Goal: Information Seeking & Learning: Check status

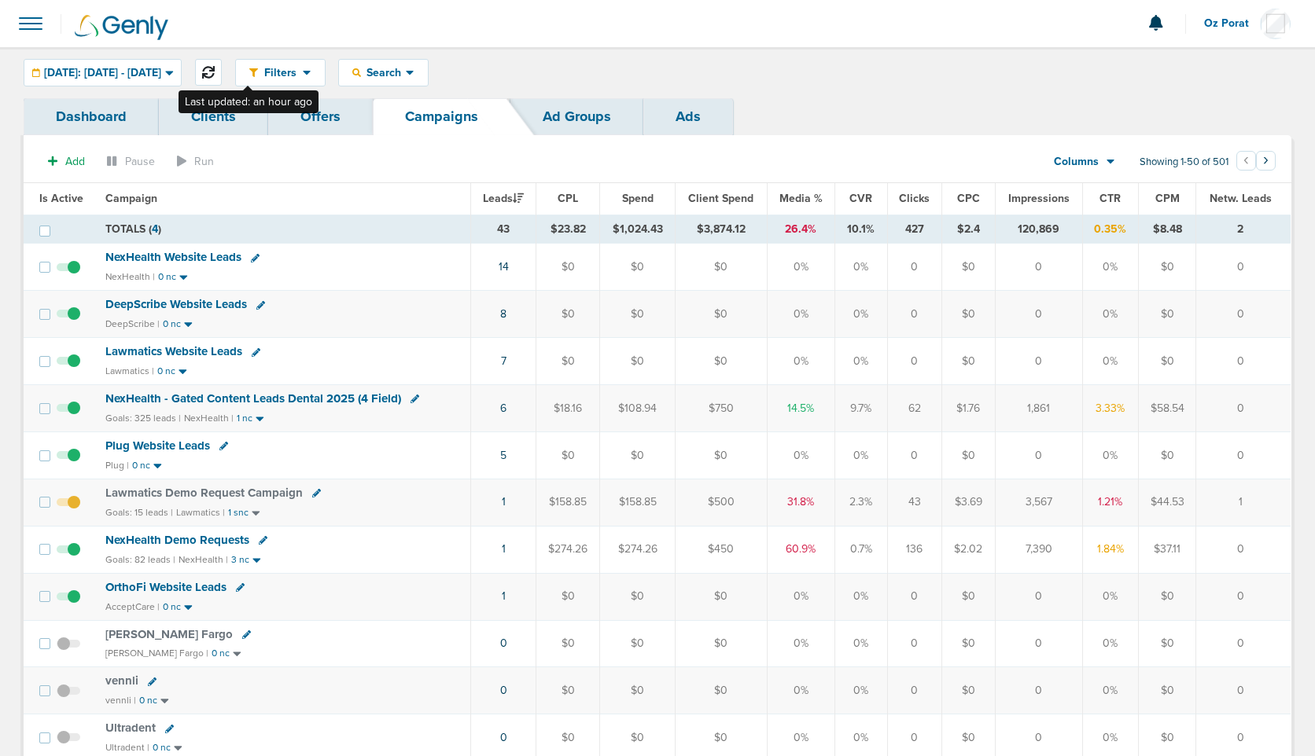
click at [222, 61] on button at bounding box center [208, 72] width 27 height 27
click at [506, 359] on link "7" at bounding box center [504, 361] width 6 height 13
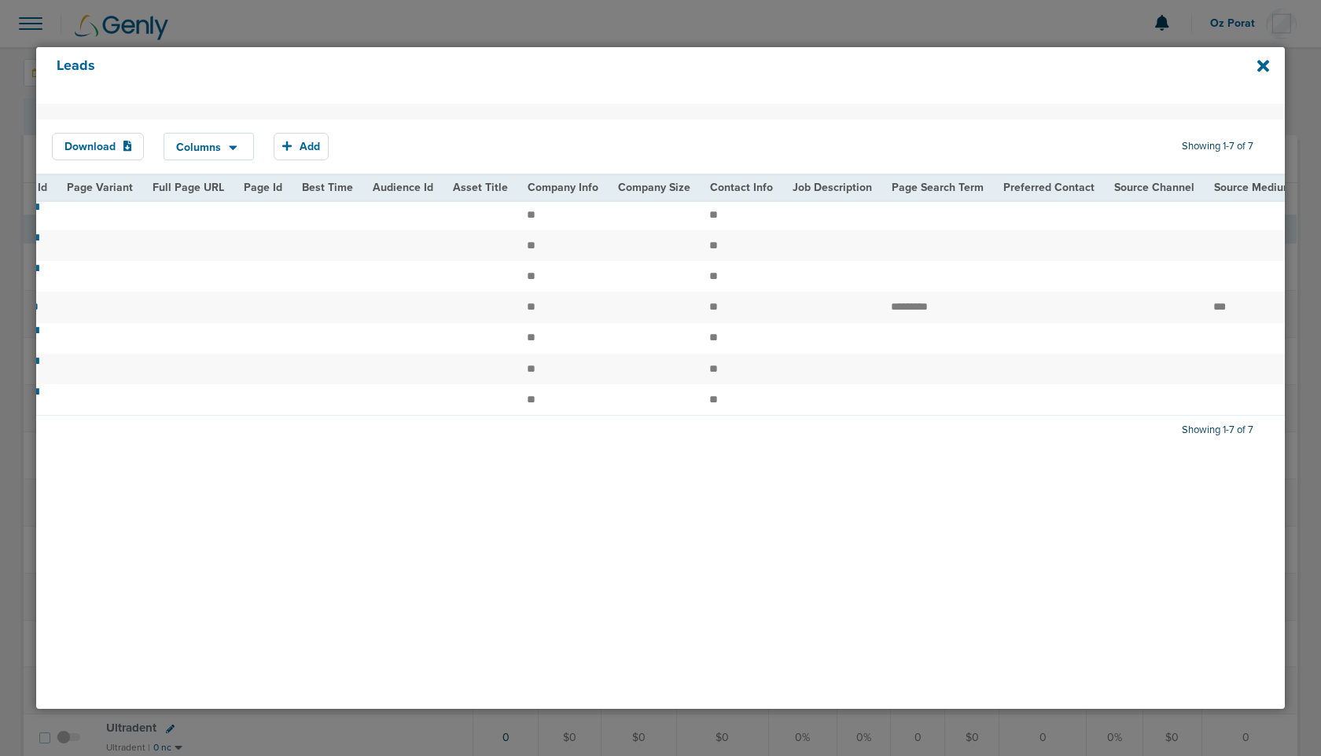
scroll to position [0, 1525]
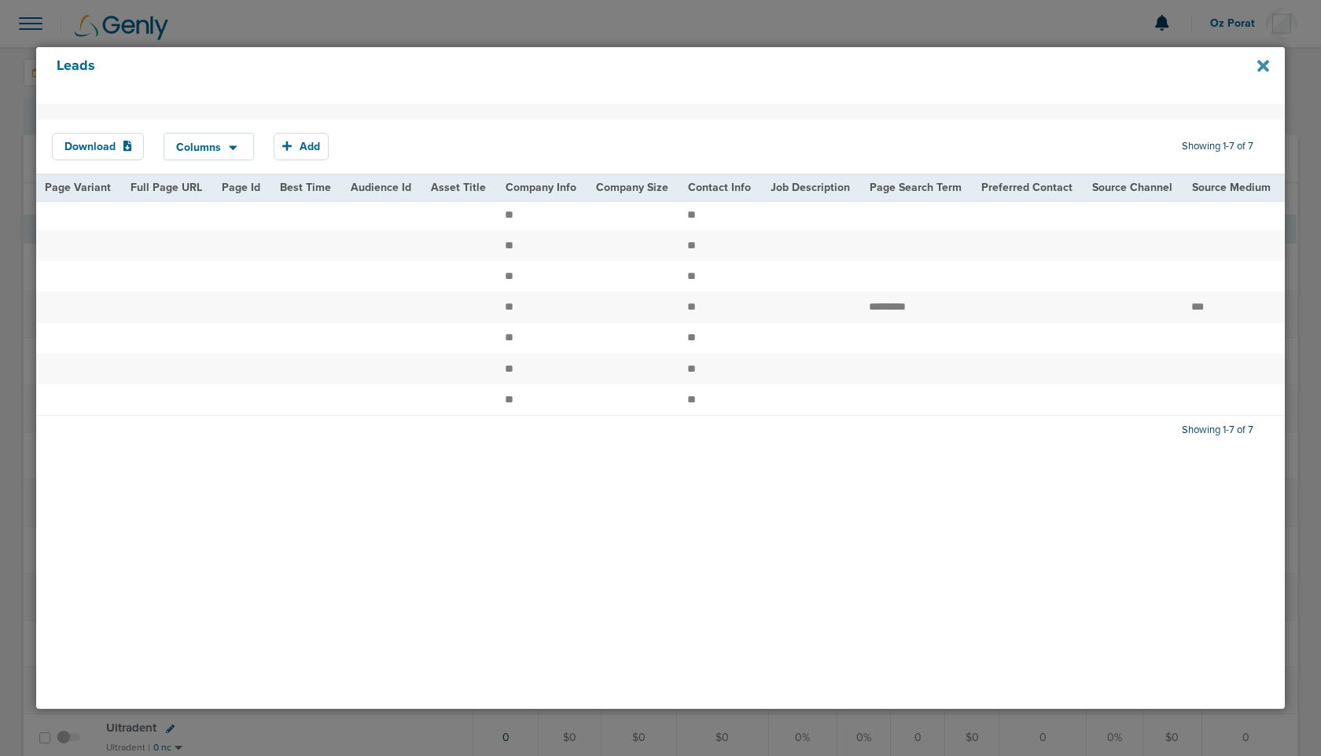
click at [1266, 69] on icon at bounding box center [1263, 67] width 12 height 12
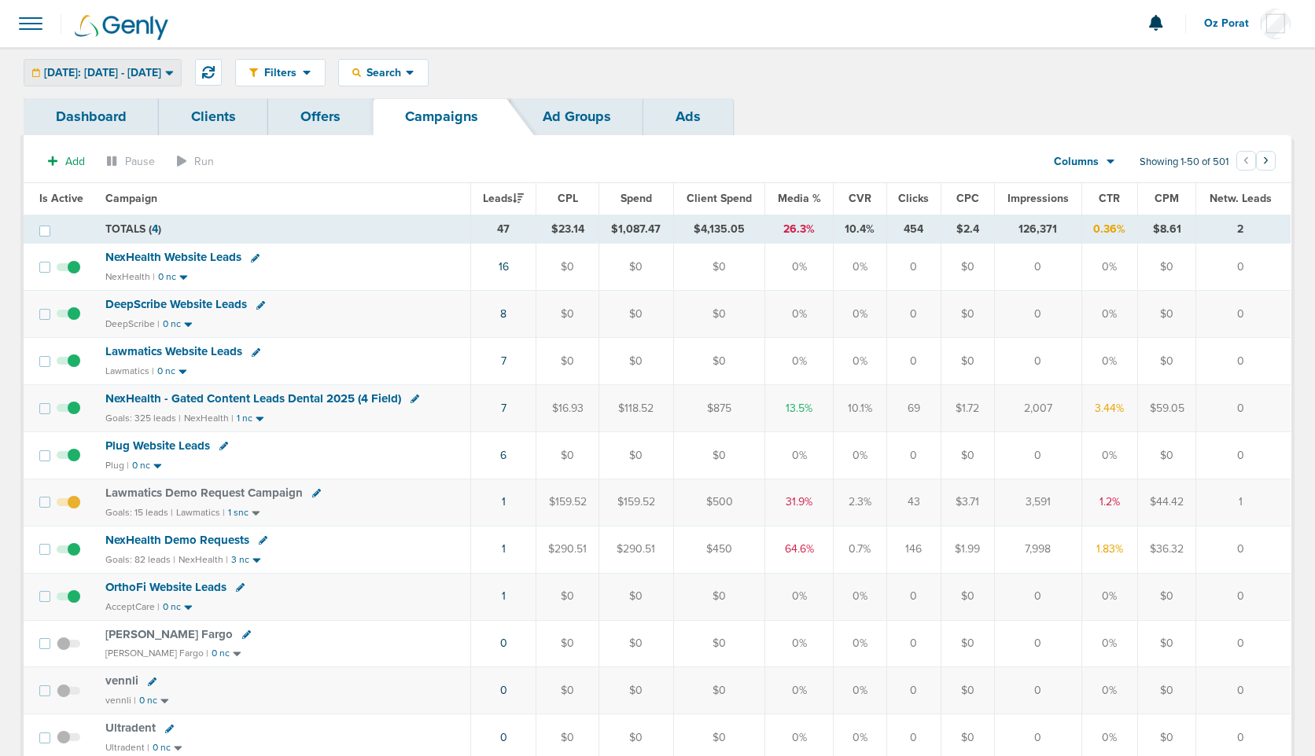
click at [141, 79] on div "[DATE]: [DATE] - [DATE]" at bounding box center [102, 73] width 156 height 26
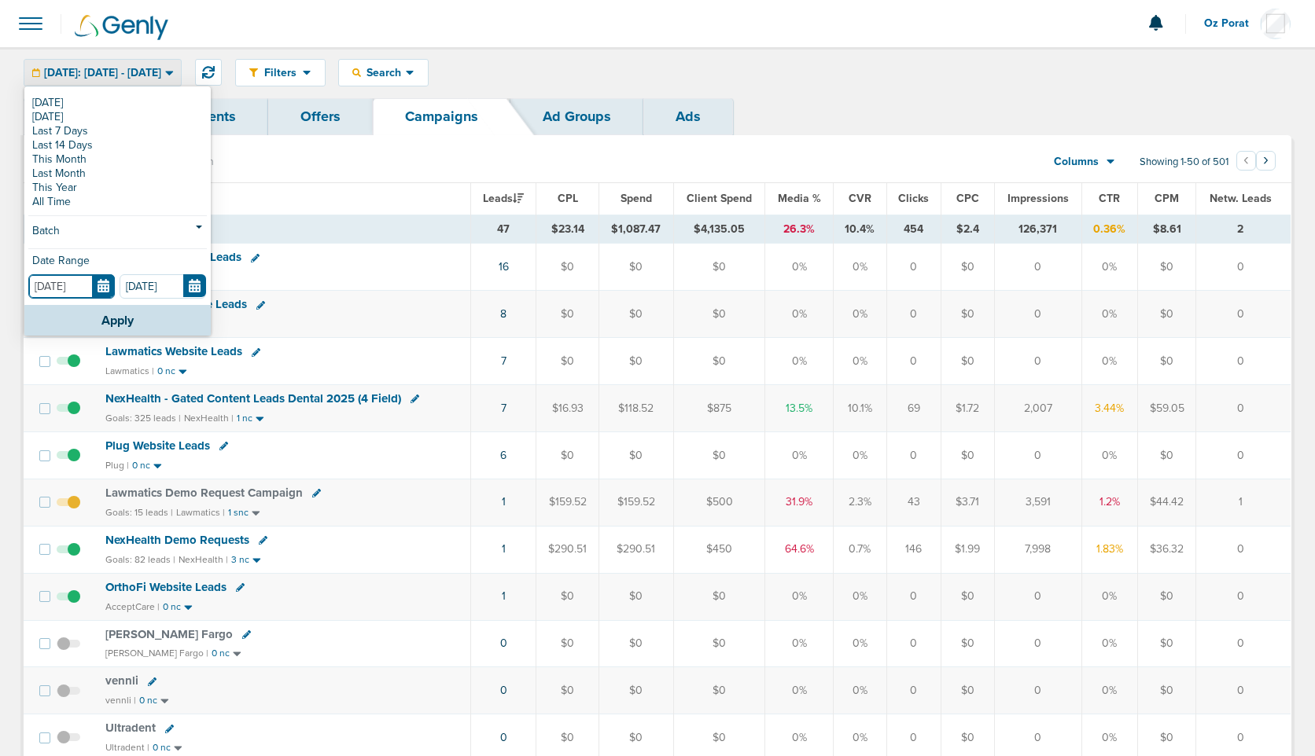
click at [102, 289] on input "[DATE]" at bounding box center [71, 286] width 86 height 24
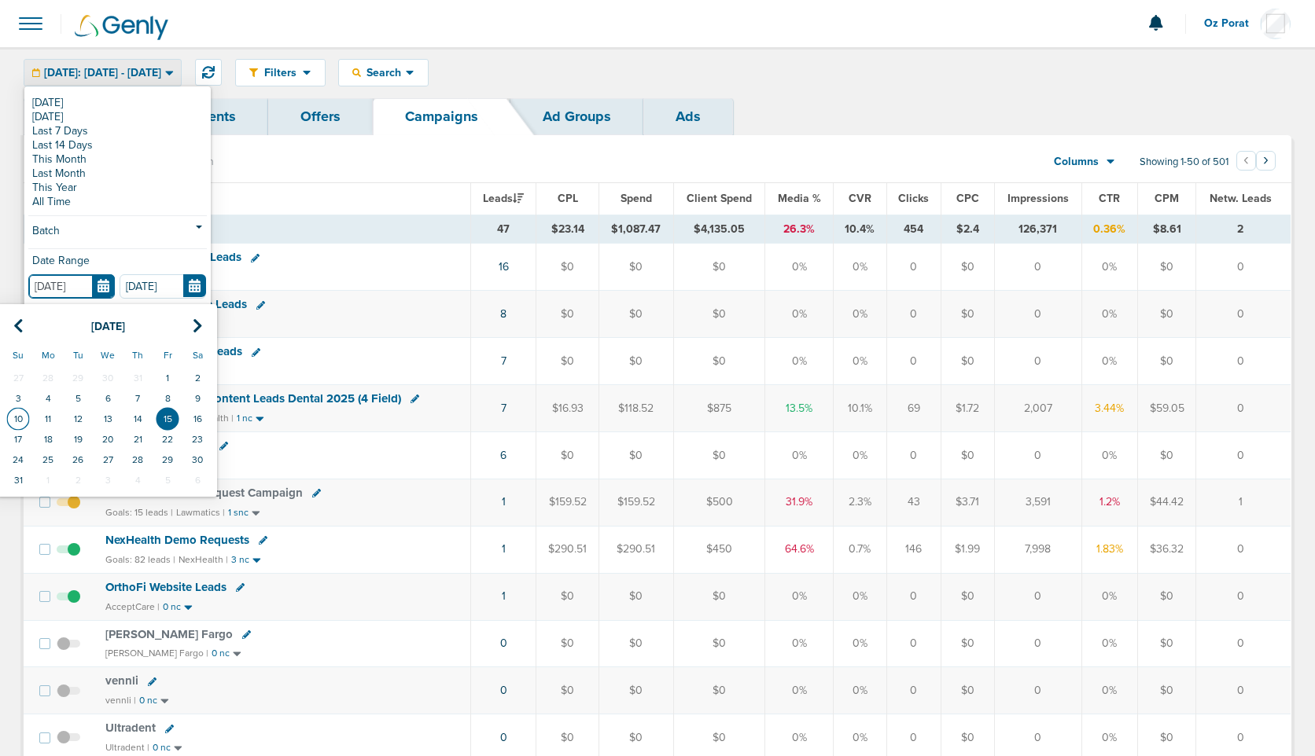
click at [20, 421] on td "10" at bounding box center [18, 419] width 30 height 20
type input "[DATE]"
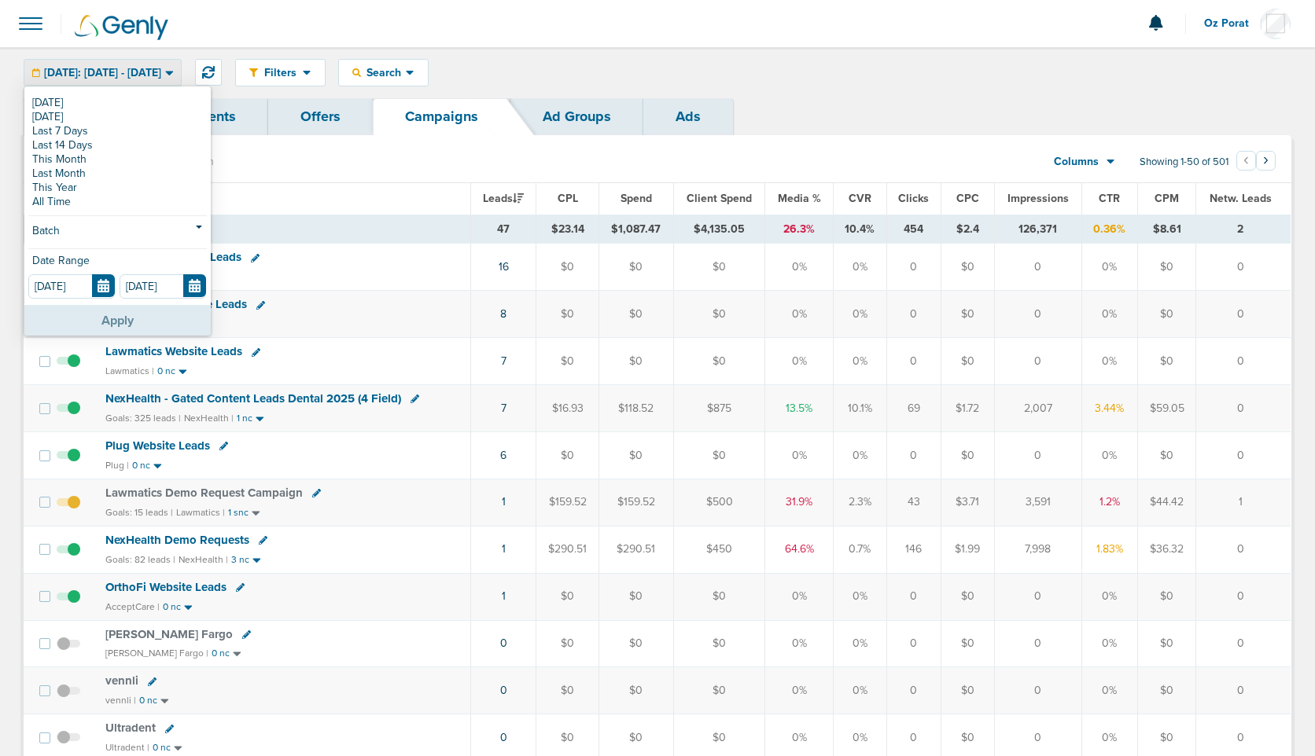
click at [123, 323] on button "Apply" at bounding box center [117, 320] width 186 height 31
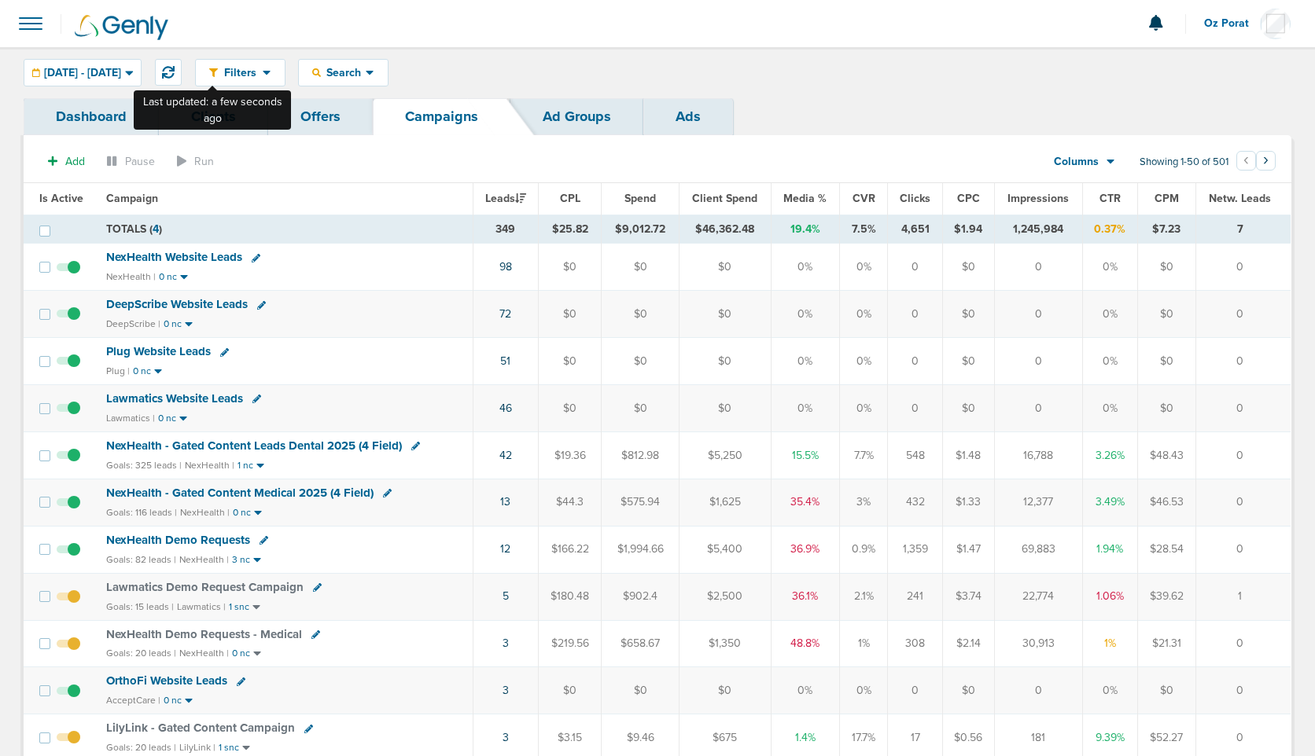
drag, startPoint x: 209, startPoint y: 70, endPoint x: 362, endPoint y: 130, distance: 163.8
click at [175, 72] on icon at bounding box center [168, 72] width 13 height 13
click at [374, 75] on icon at bounding box center [370, 72] width 9 height 13
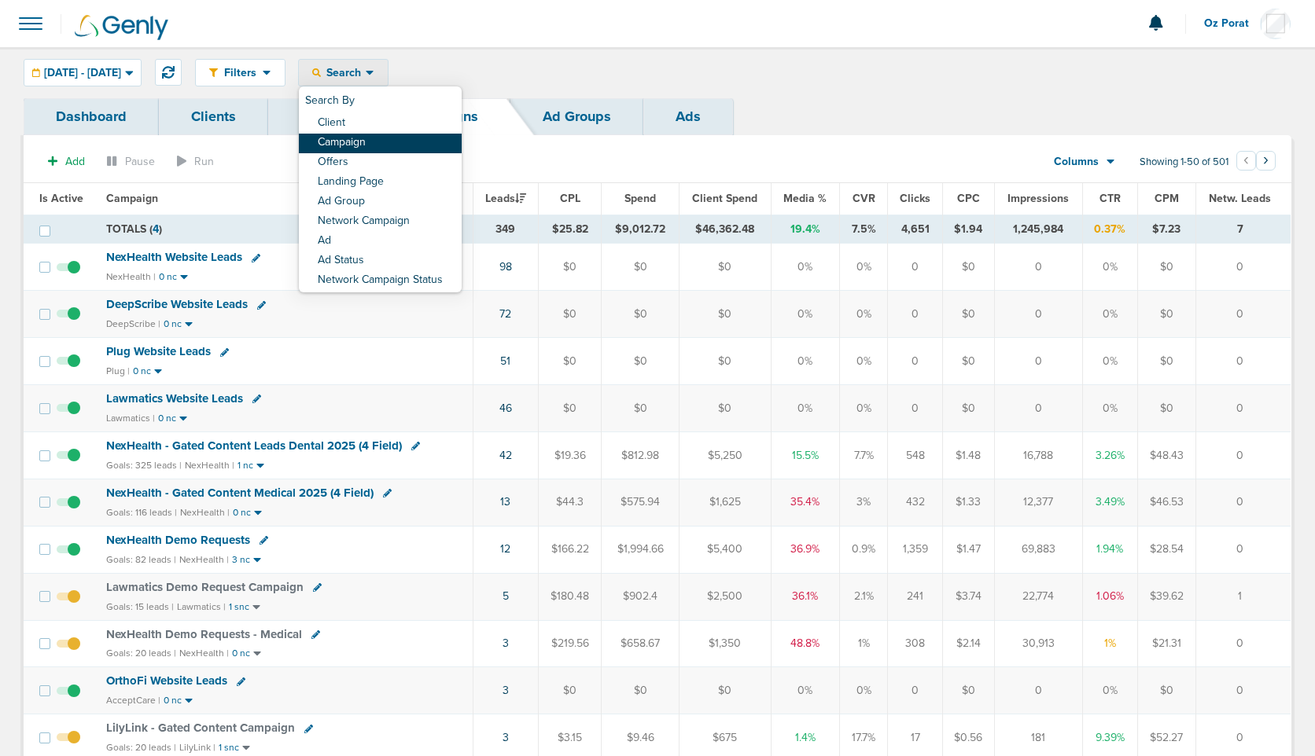
click at [419, 146] on link "Campaign" at bounding box center [380, 144] width 163 height 20
select select "cmpName"
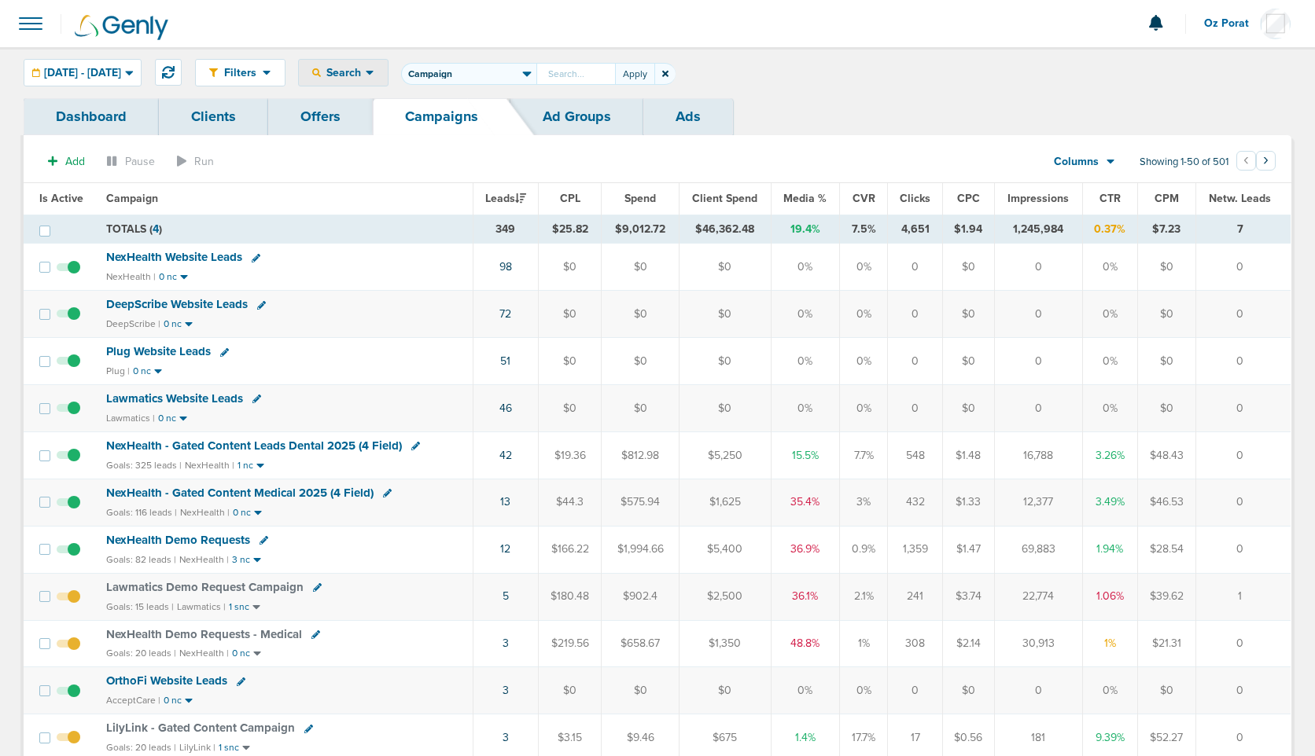
type input "ך"
type input "law"
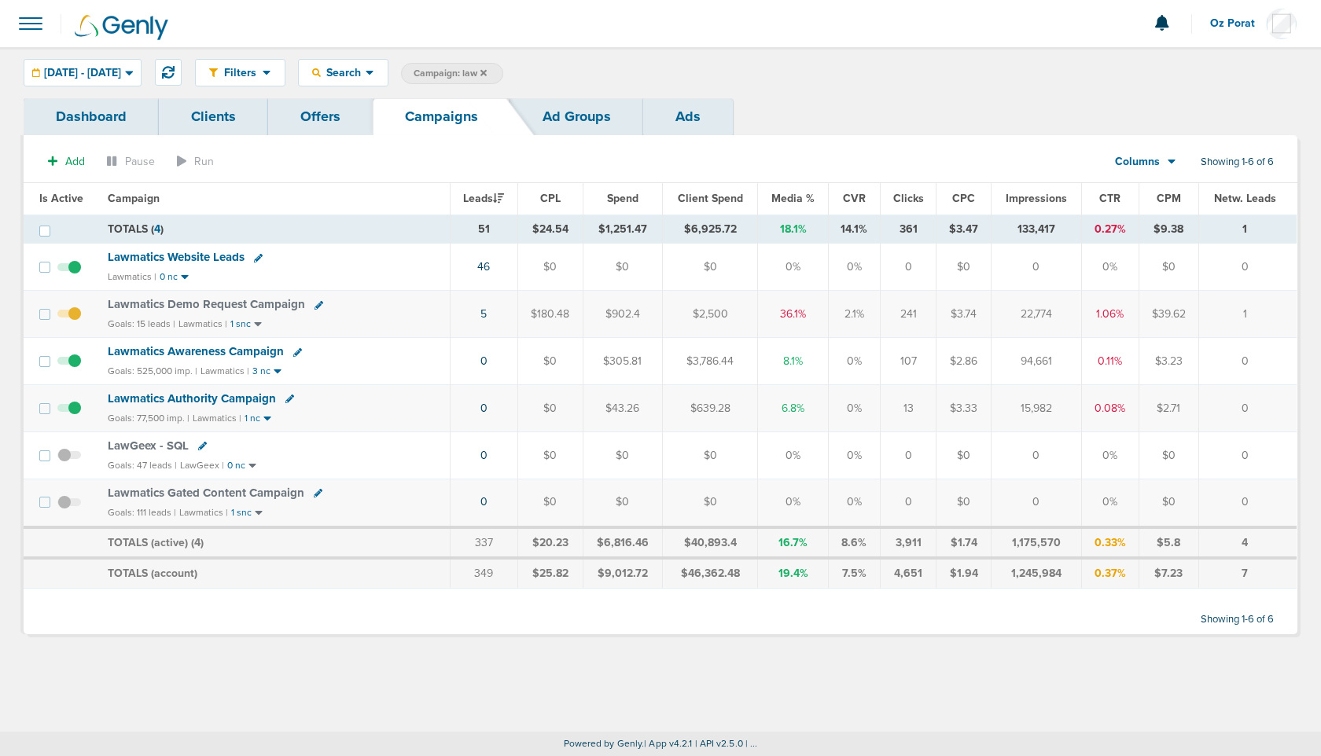
drag, startPoint x: 473, startPoint y: 227, endPoint x: 568, endPoint y: 231, distance: 94.4
click at [568, 231] on tr "TOTALS ( 4 ) 51 $24.54 $1,251.47 $6,925.72 18.1% 14.1% 361 $3.47 133,417 0.27% …" at bounding box center [660, 229] width 1273 height 29
click at [121, 68] on span "[DATE] - [DATE]" at bounding box center [82, 73] width 77 height 11
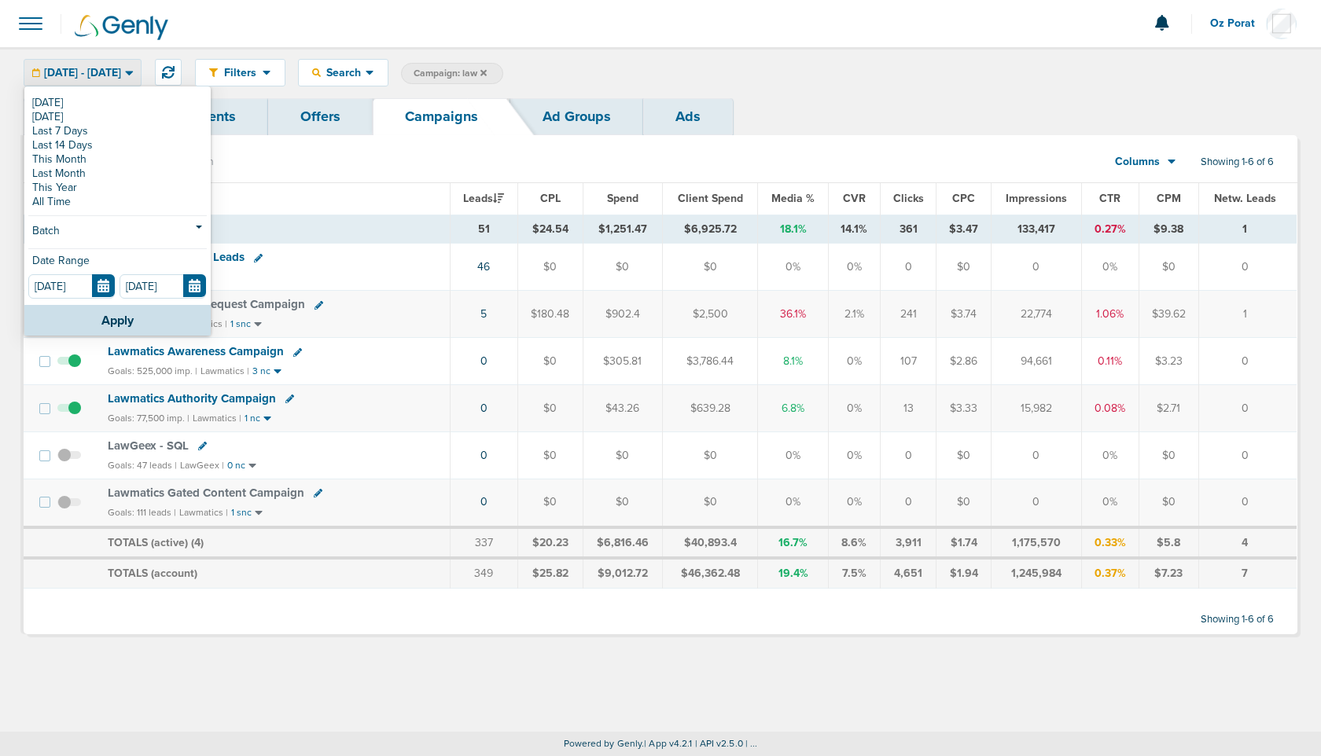
click at [109, 161] on link "This Month" at bounding box center [117, 160] width 178 height 14
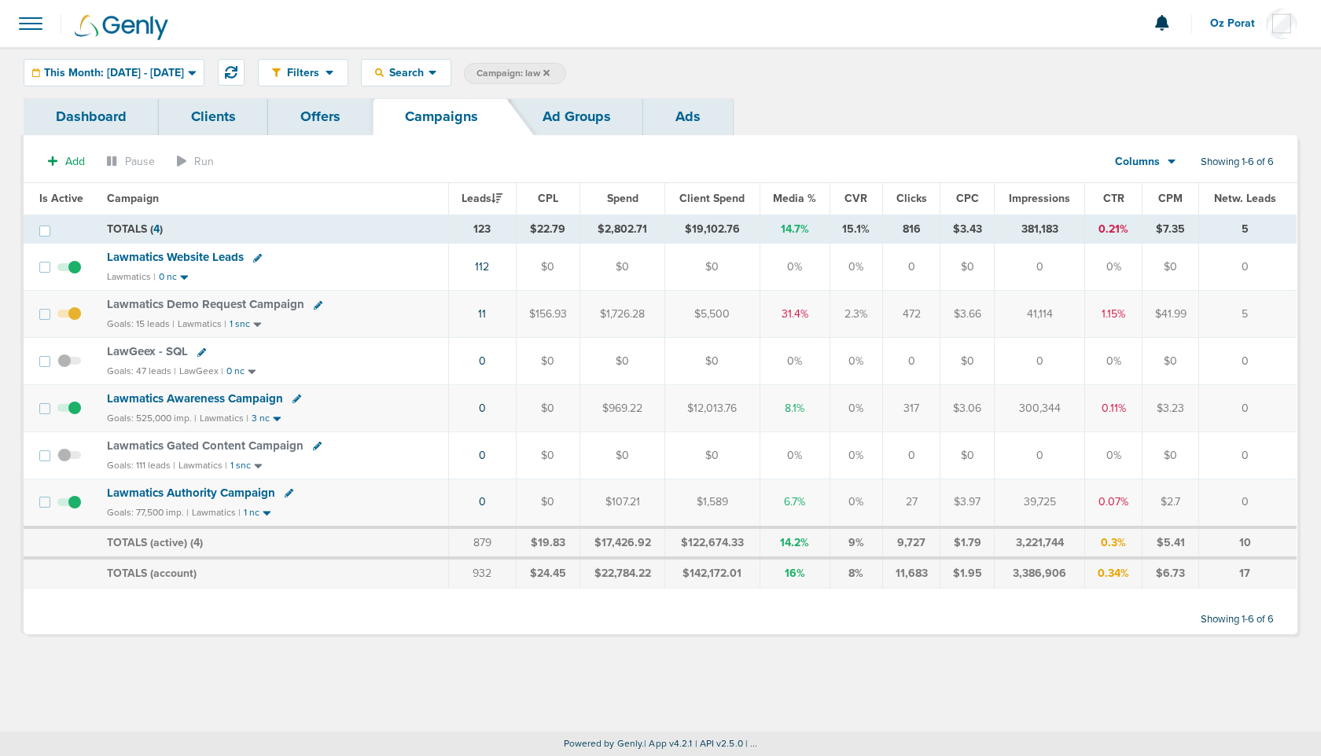
click at [1155, 161] on span "Columns" at bounding box center [1137, 162] width 45 height 16
click at [1155, 202] on link "Sales Performance" at bounding box center [1180, 209] width 157 height 20
